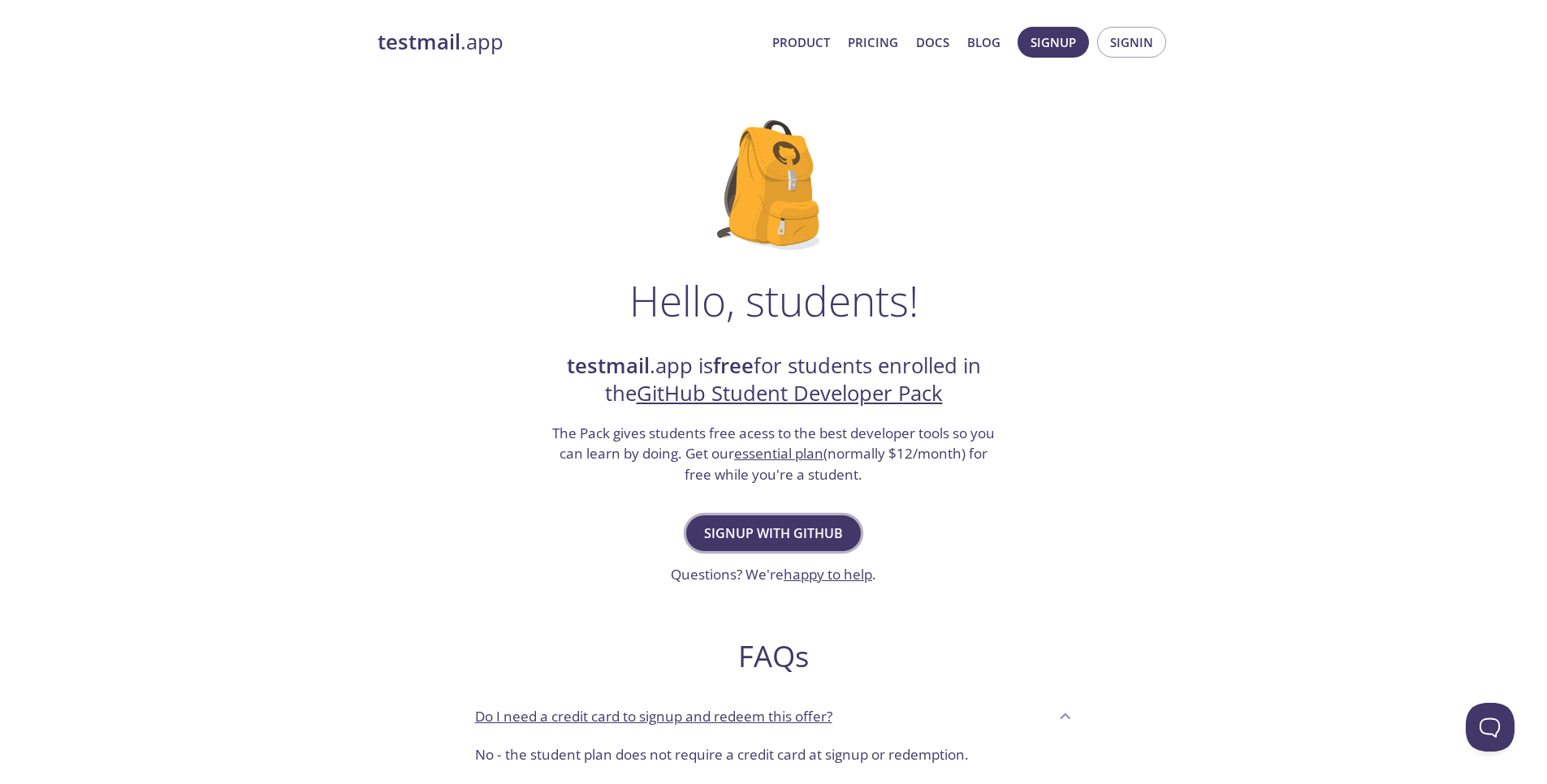
click at [821, 532] on span "Signup with GitHub" at bounding box center [773, 533] width 138 height 23
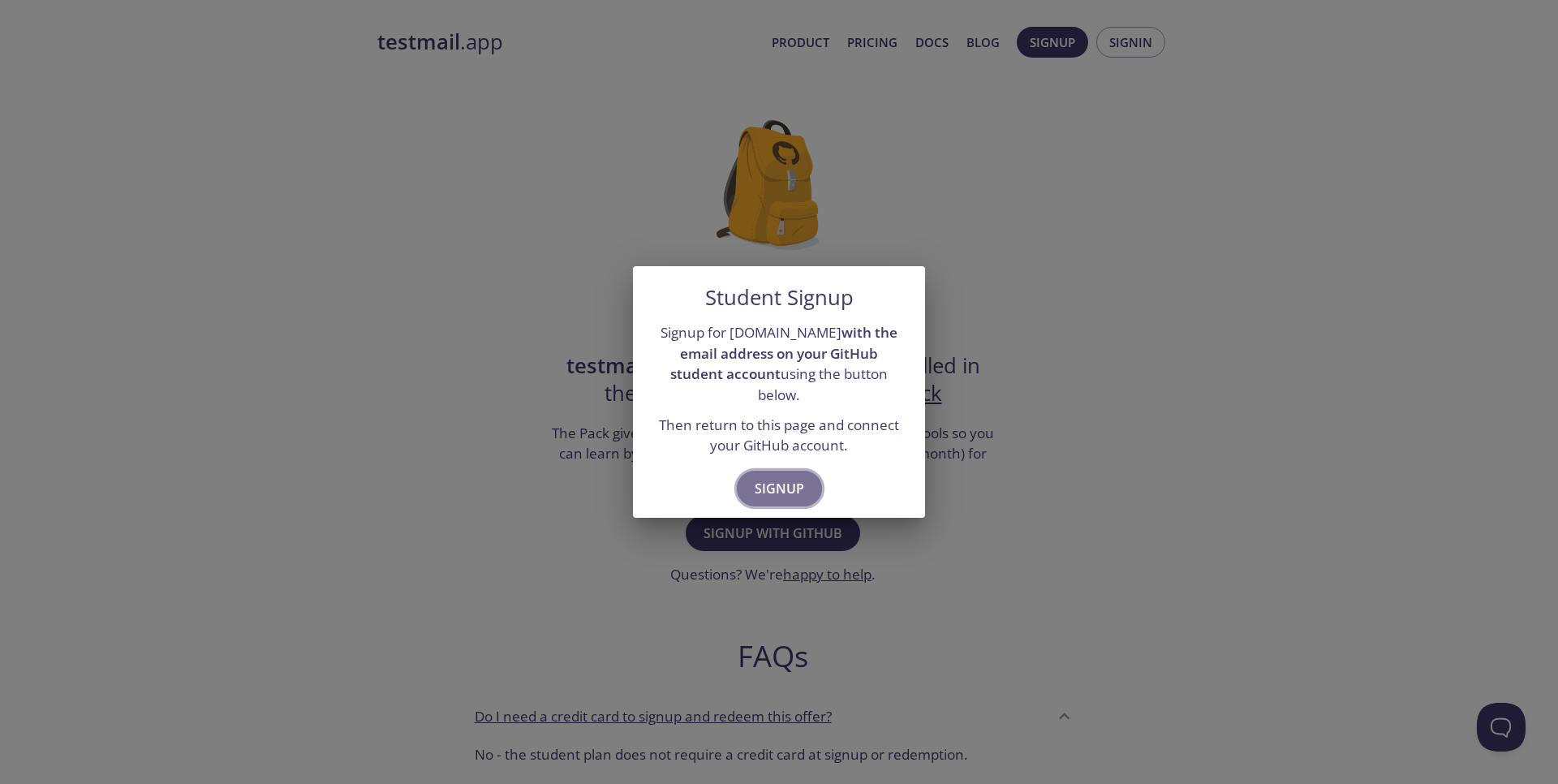
click at [788, 482] on span "Signup" at bounding box center [779, 488] width 50 height 23
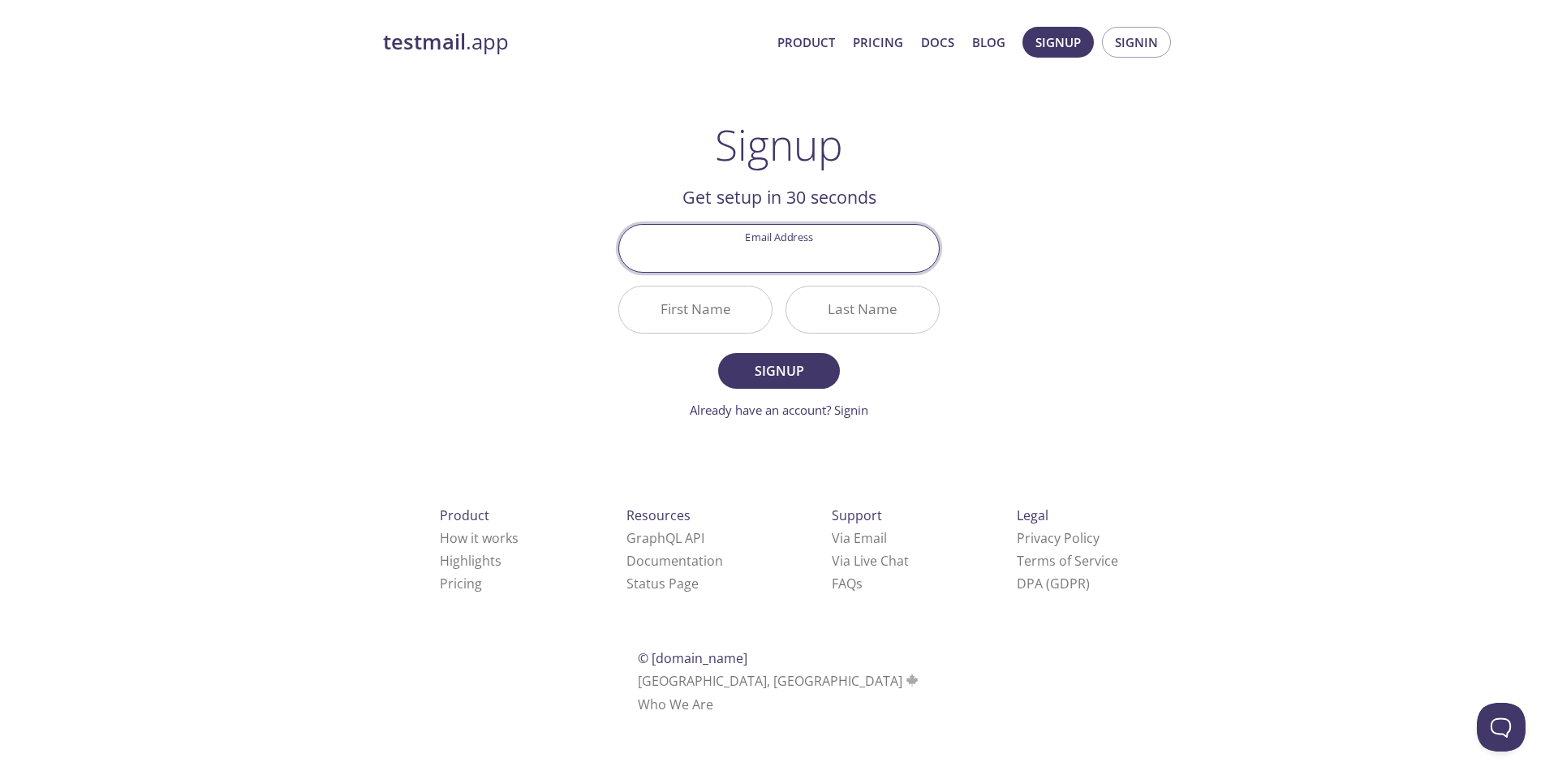
click at [779, 254] on input "Email Address" at bounding box center [779, 248] width 320 height 46
type input "[EMAIL_ADDRESS][DOMAIN_NAME]"
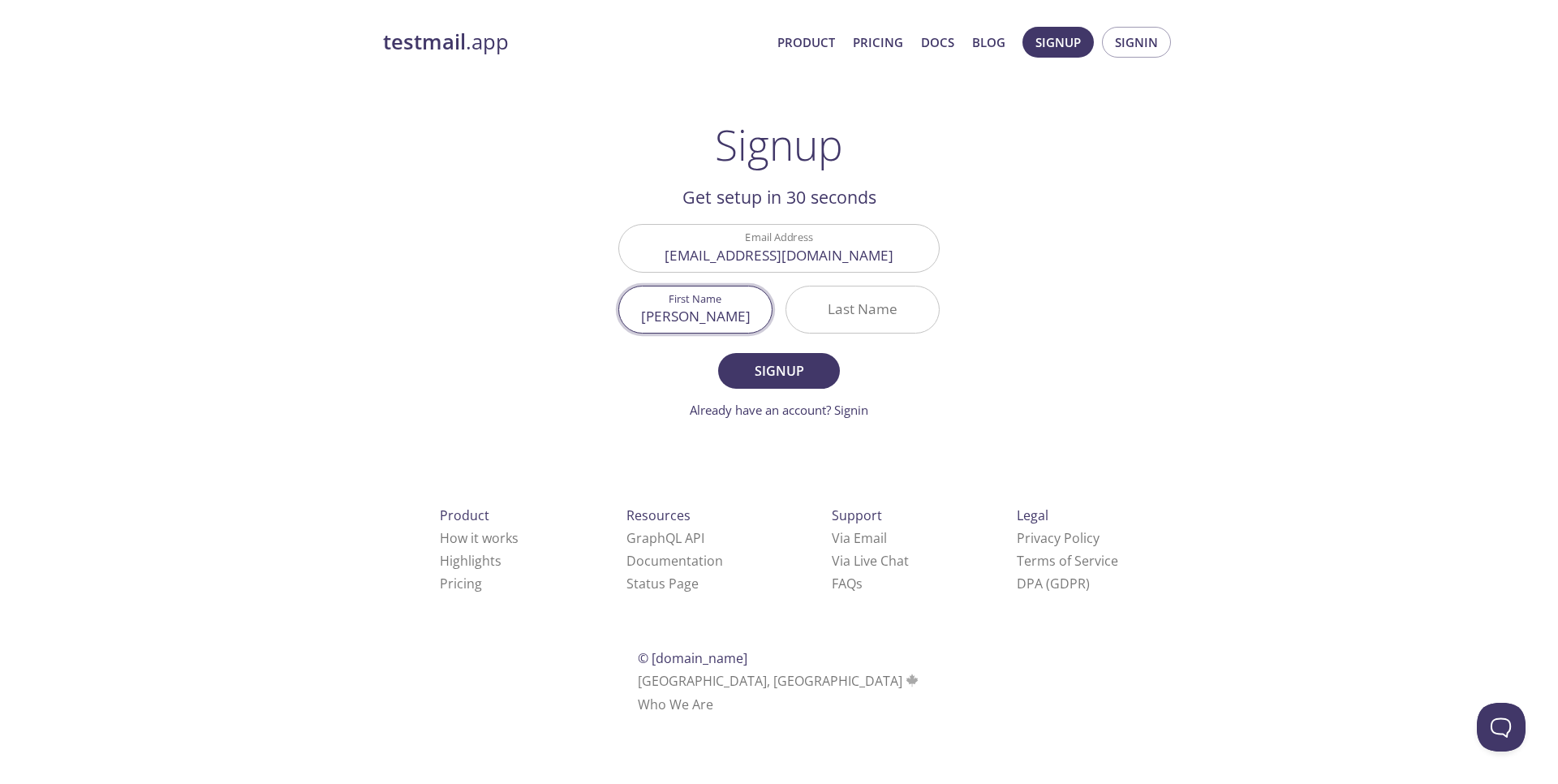
type input "[PERSON_NAME]"
type input "Dhar"
click at [769, 382] on span "Signup" at bounding box center [779, 371] width 86 height 23
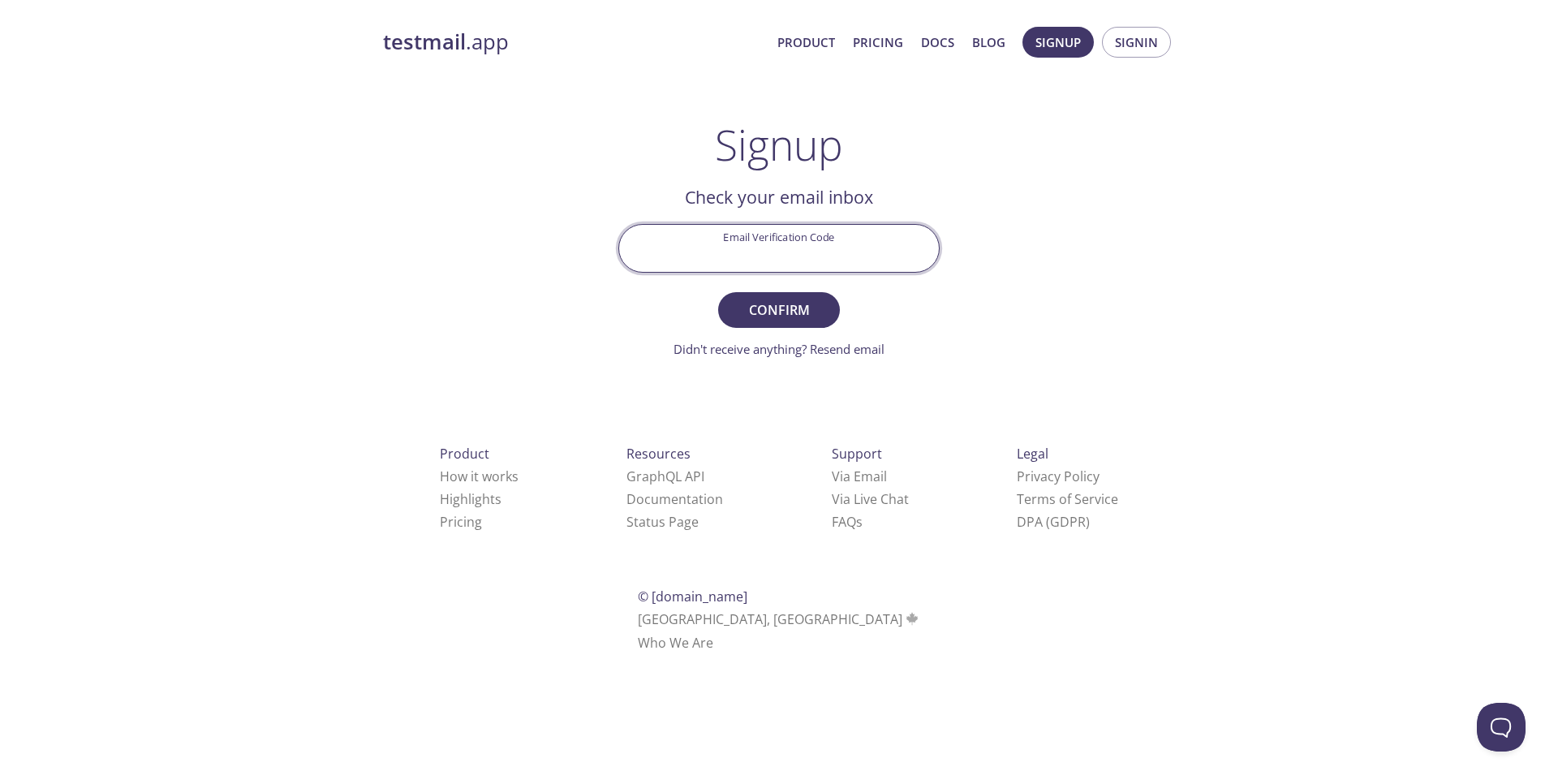
paste input "UJK6HZE"
type input "UJK6HZE"
click at [762, 312] on span "Confirm" at bounding box center [779, 310] width 86 height 23
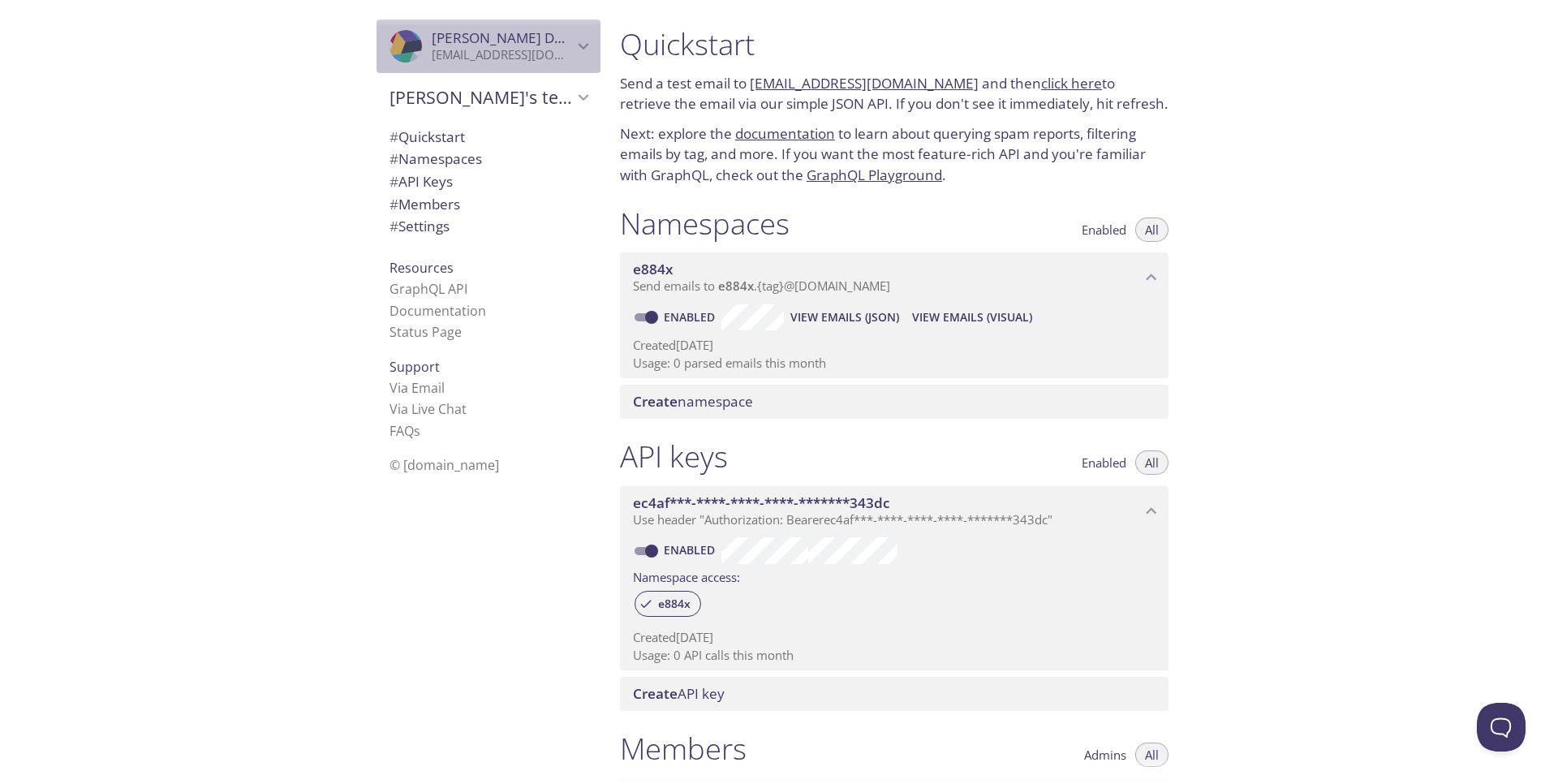
click at [576, 46] on icon "Soumik Dhar" at bounding box center [584, 46] width 21 height 21
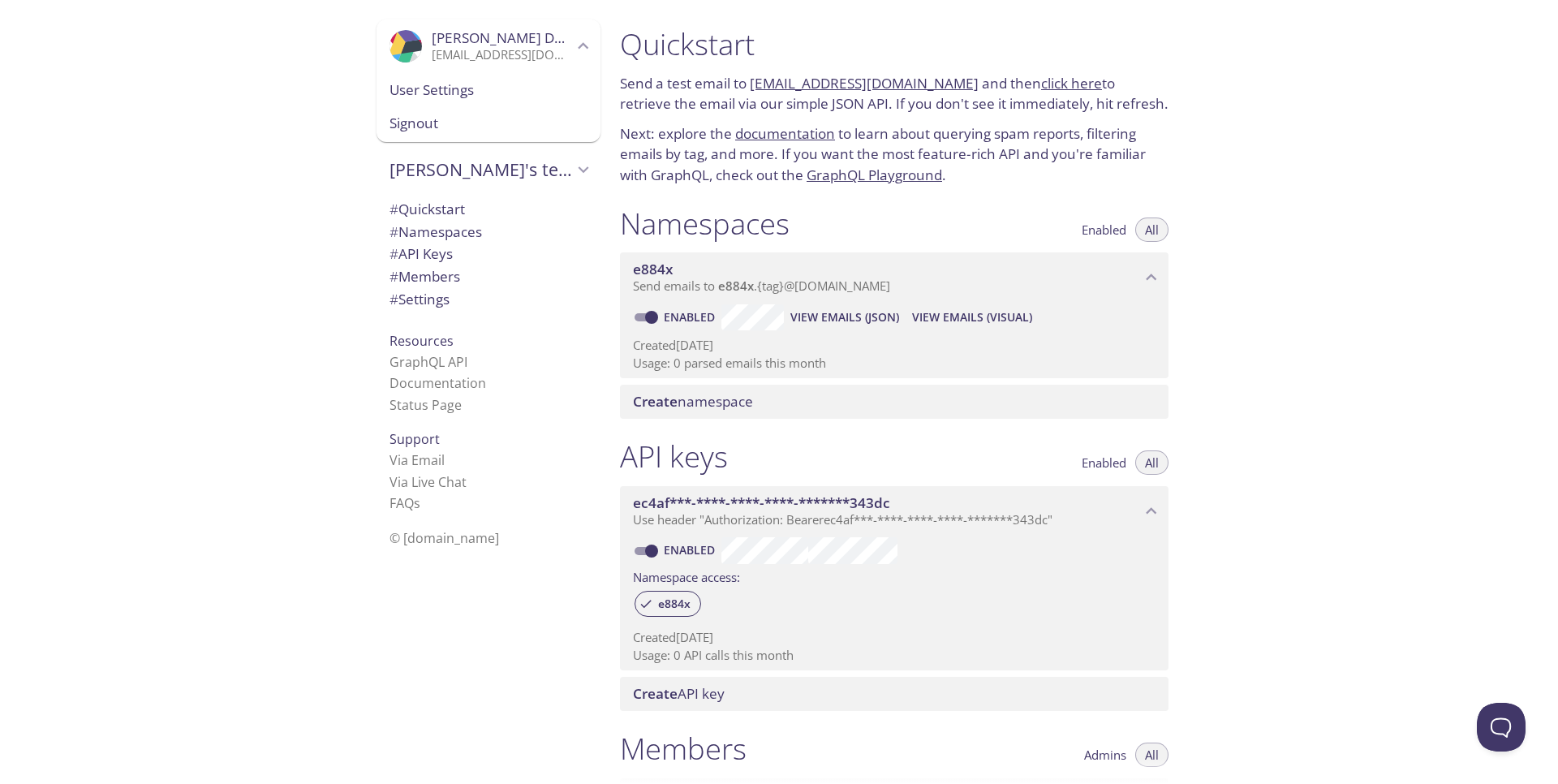
click at [490, 168] on span "Soumik's team" at bounding box center [481, 170] width 183 height 23
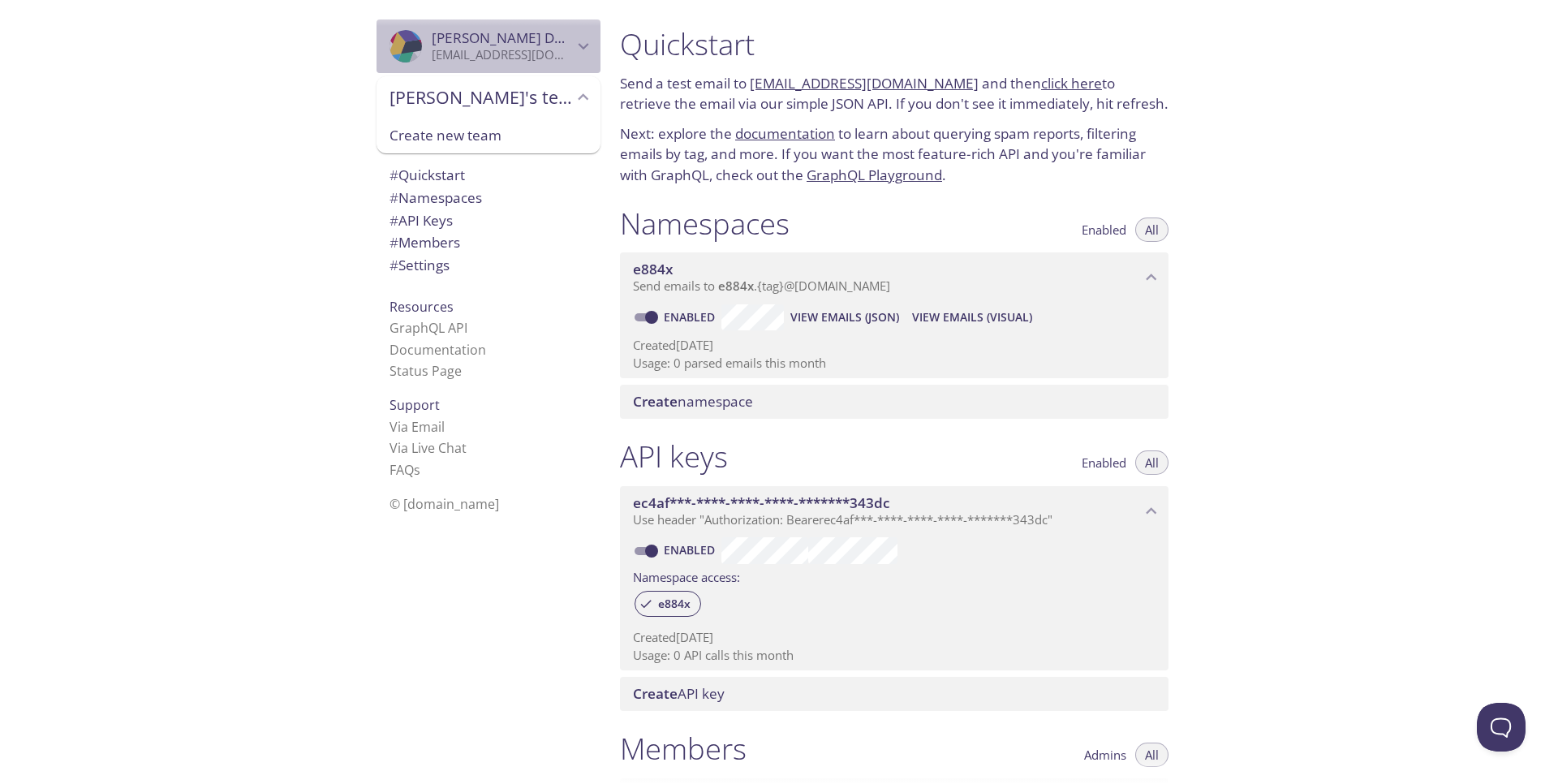
click at [556, 38] on span "Soumik Dhar" at bounding box center [503, 38] width 141 height 18
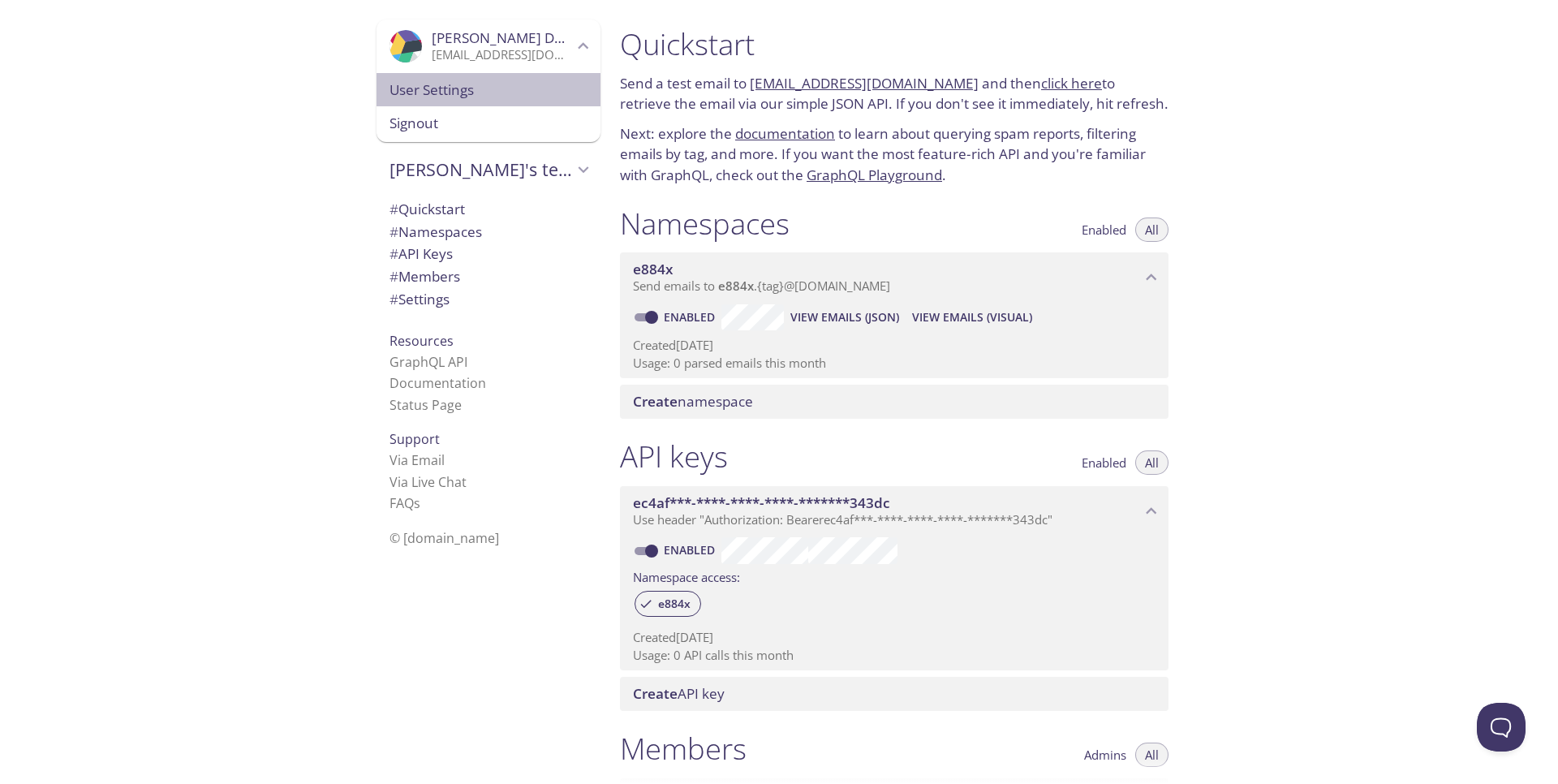
click at [443, 93] on span "User Settings" at bounding box center [488, 90] width 198 height 21
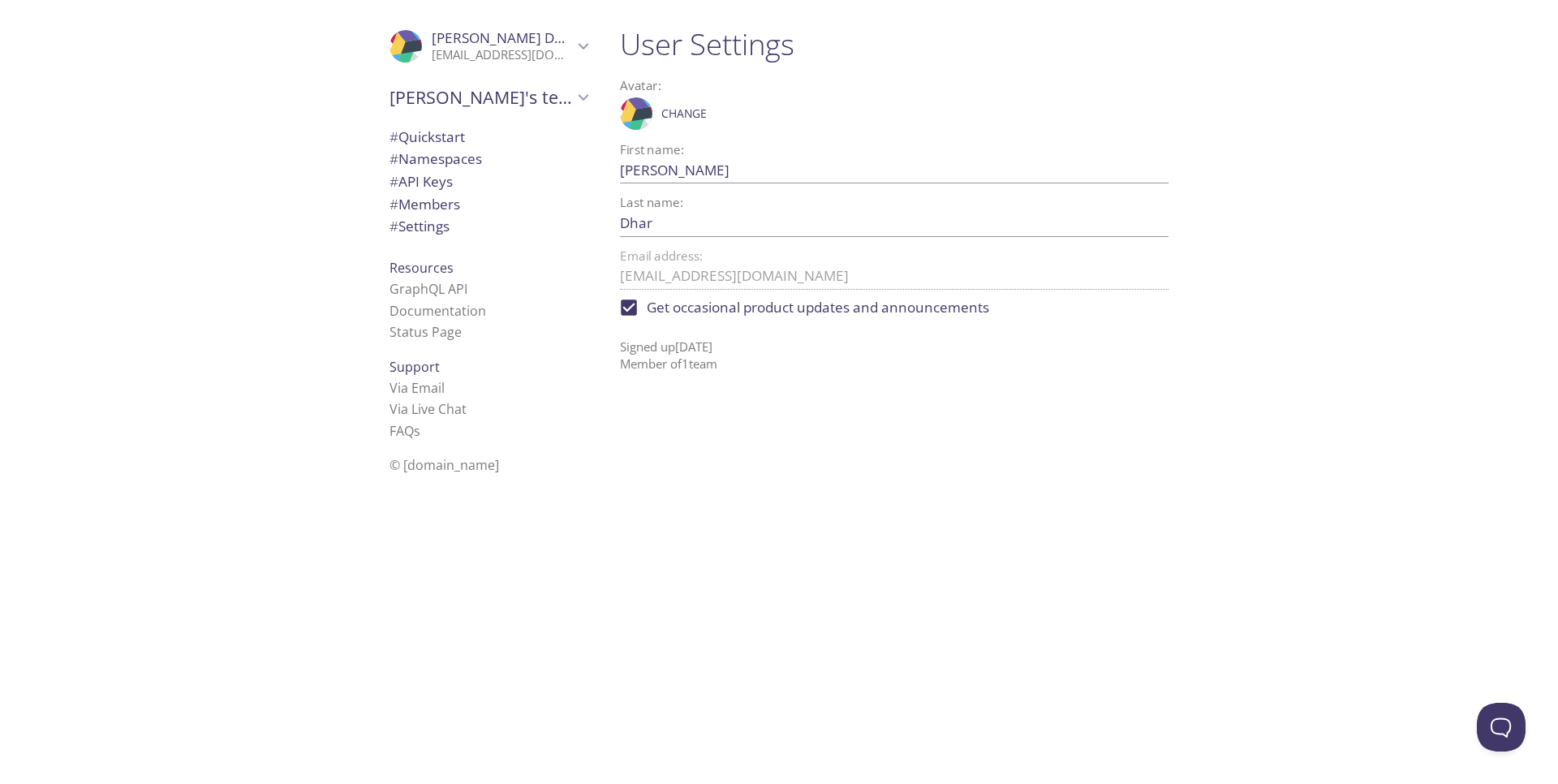
click at [573, 41] on icon "Soumik Dhar" at bounding box center [584, 46] width 21 height 21
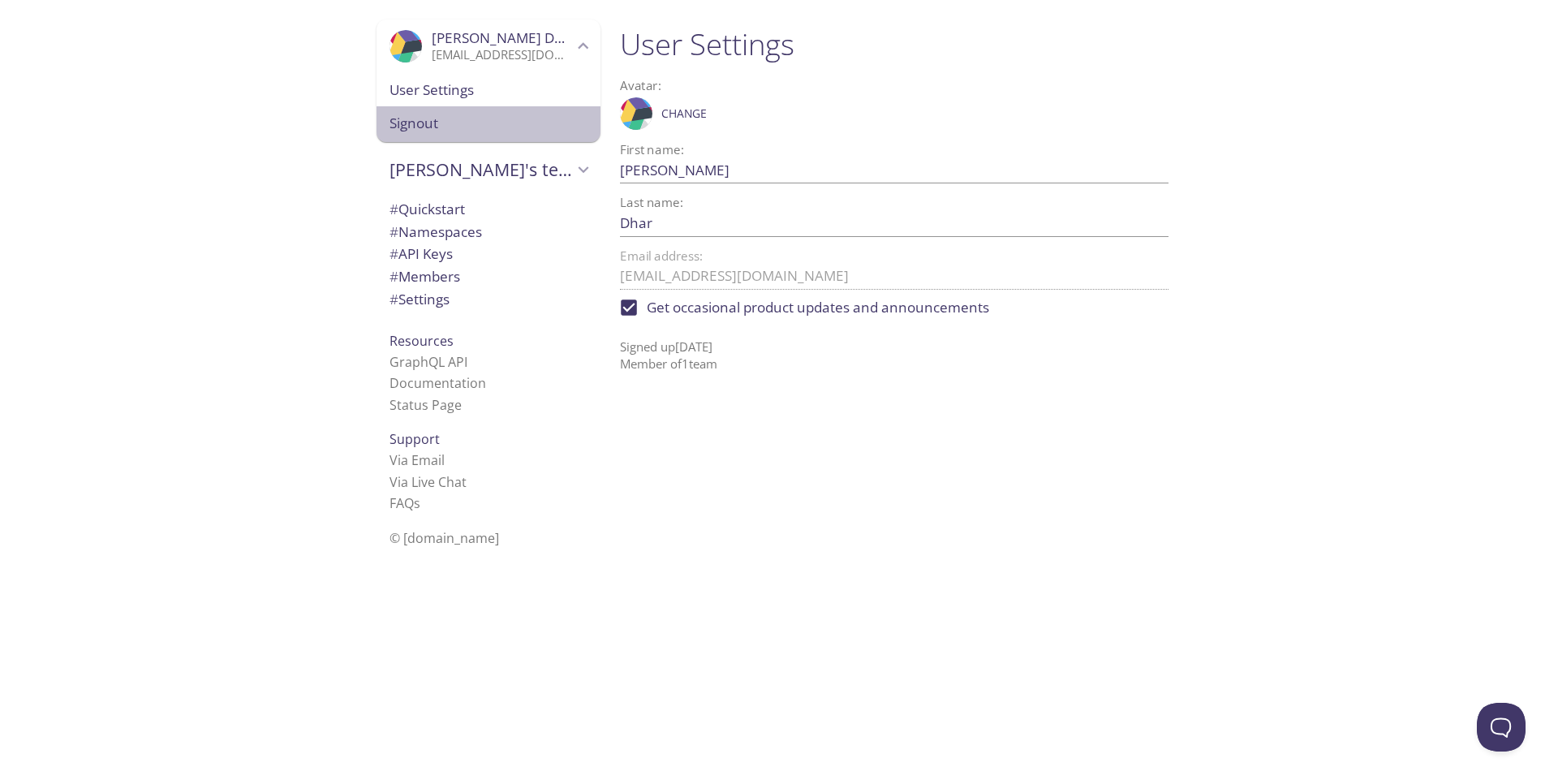
click at [410, 118] on span "Signout" at bounding box center [488, 123] width 198 height 21
